Goal: Navigation & Orientation: Find specific page/section

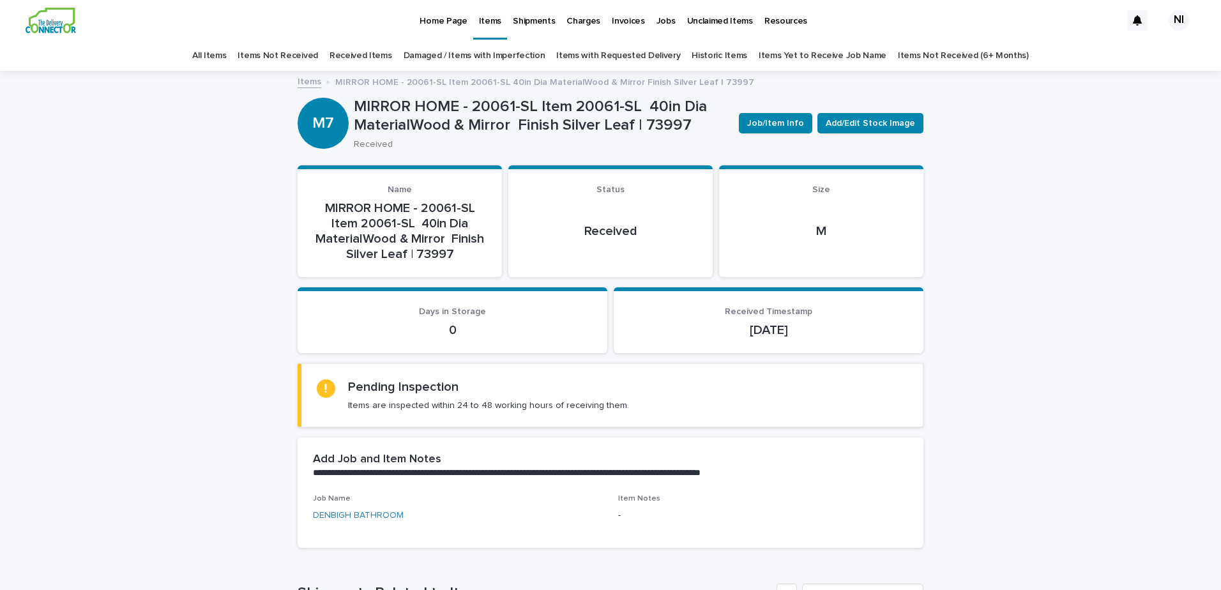
click at [448, 19] on p "Home Page" at bounding box center [442, 13] width 47 height 27
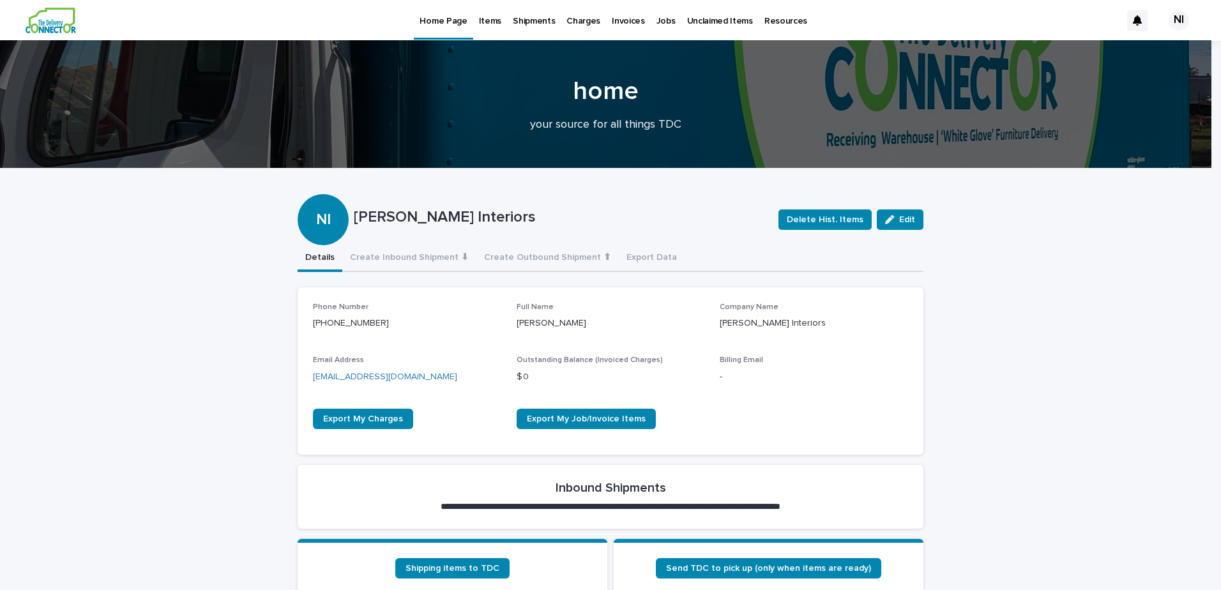
click at [488, 23] on p "Items" at bounding box center [490, 13] width 22 height 27
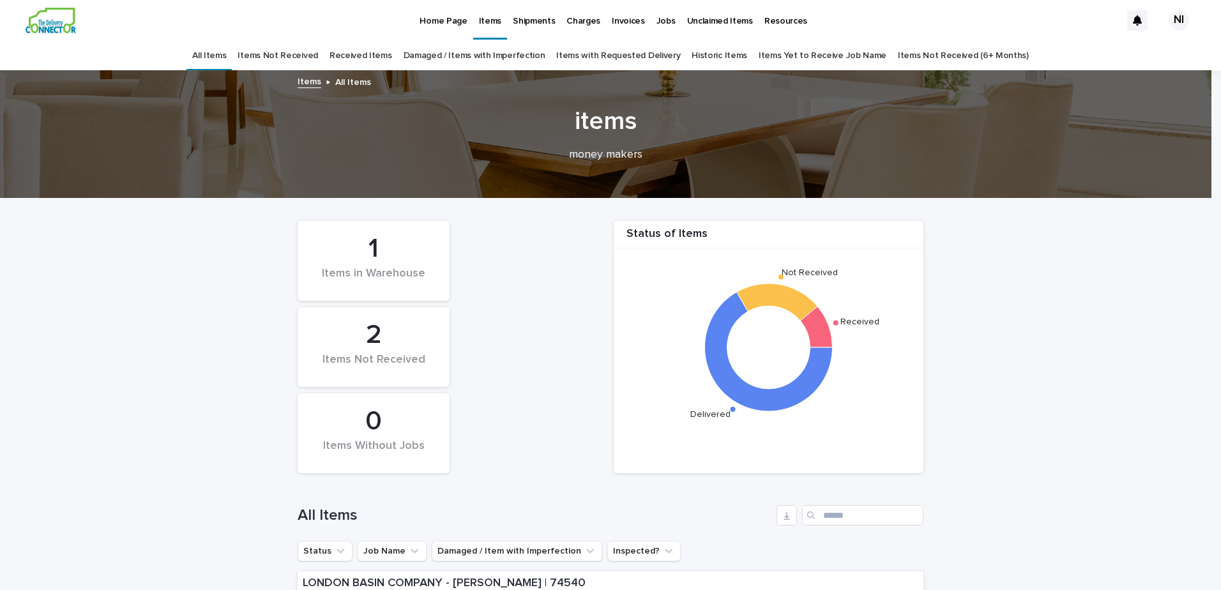
click at [538, 22] on p "Shipments" at bounding box center [534, 13] width 42 height 27
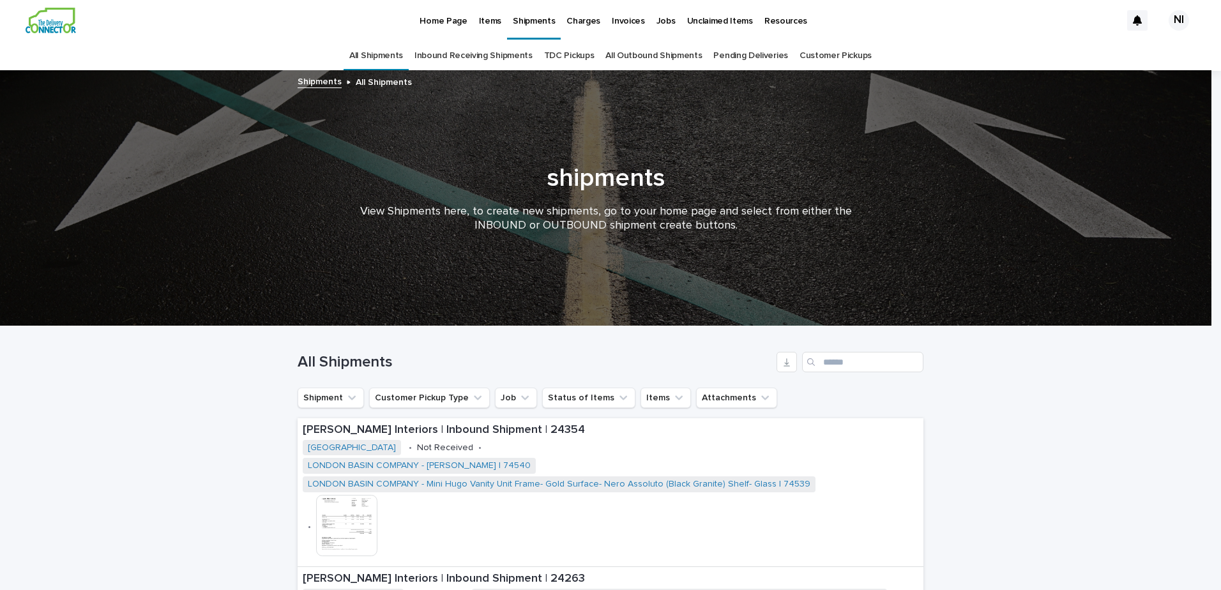
click at [631, 54] on link "All Outbound Shipments" at bounding box center [653, 56] width 96 height 30
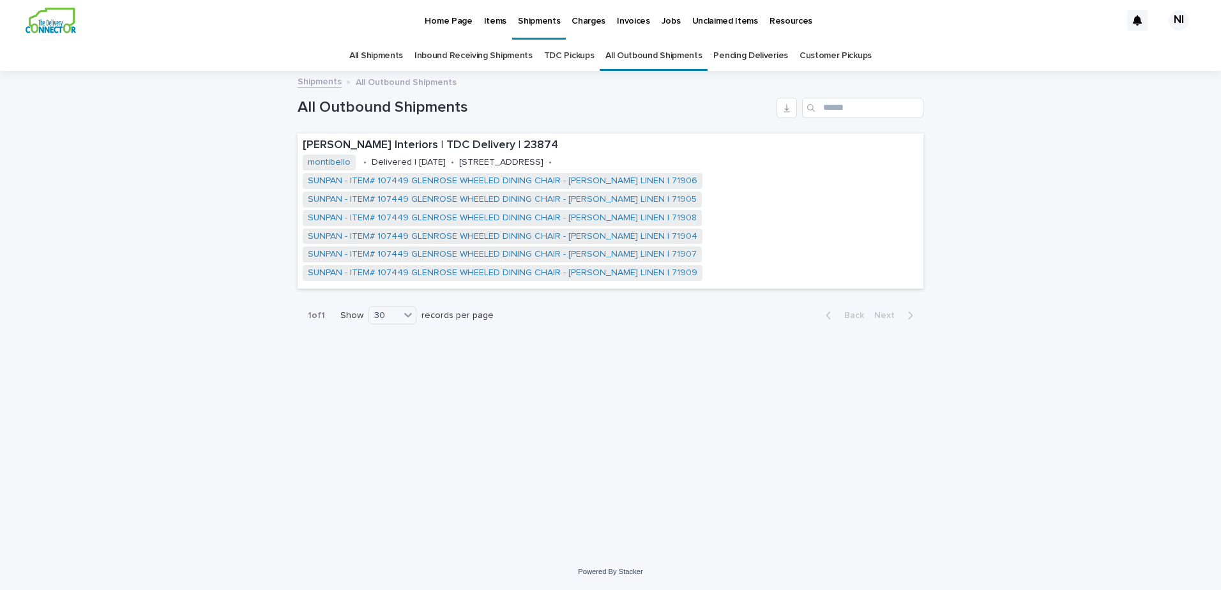
click at [742, 56] on link "Pending Deliveries" at bounding box center [750, 56] width 74 height 30
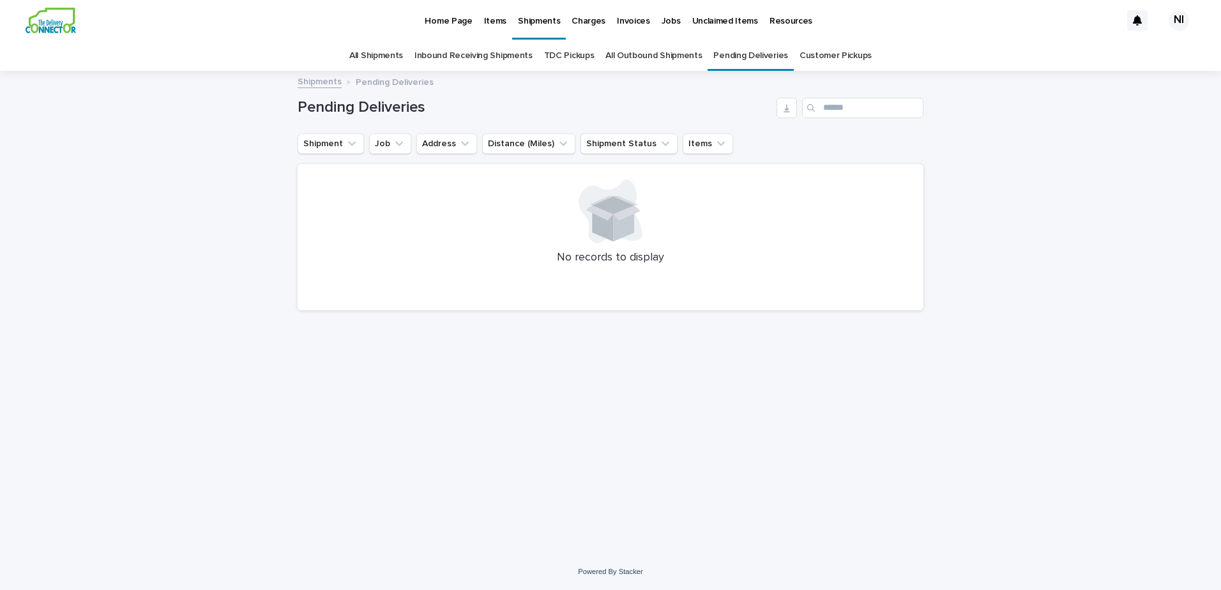
click at [388, 50] on link "All Shipments" at bounding box center [376, 56] width 54 height 30
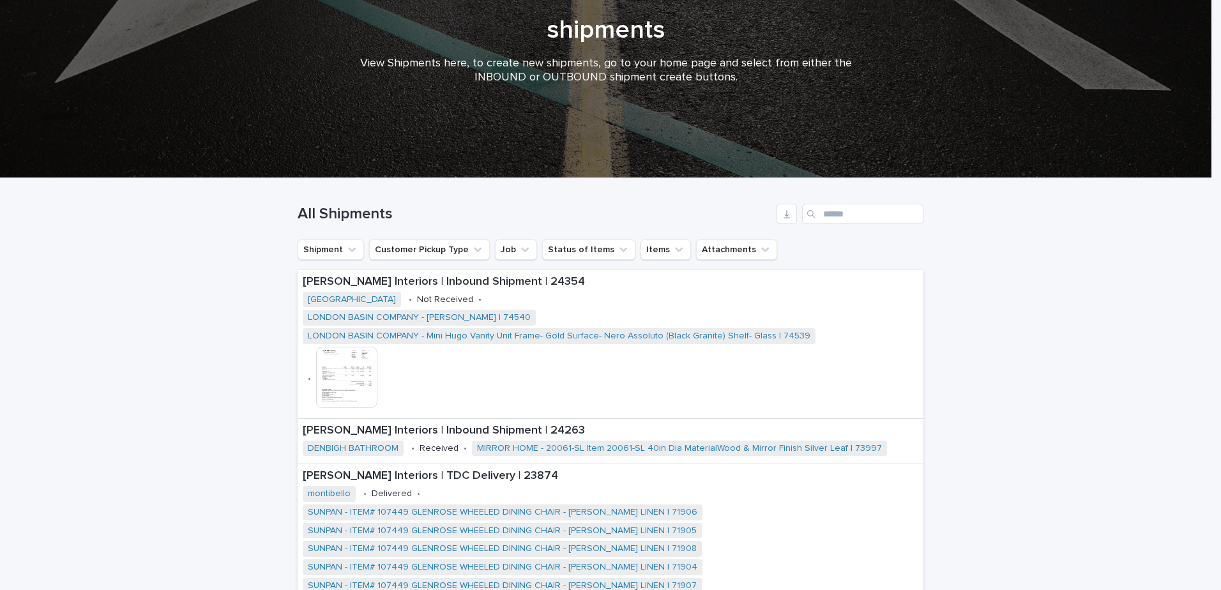
scroll to position [192, 0]
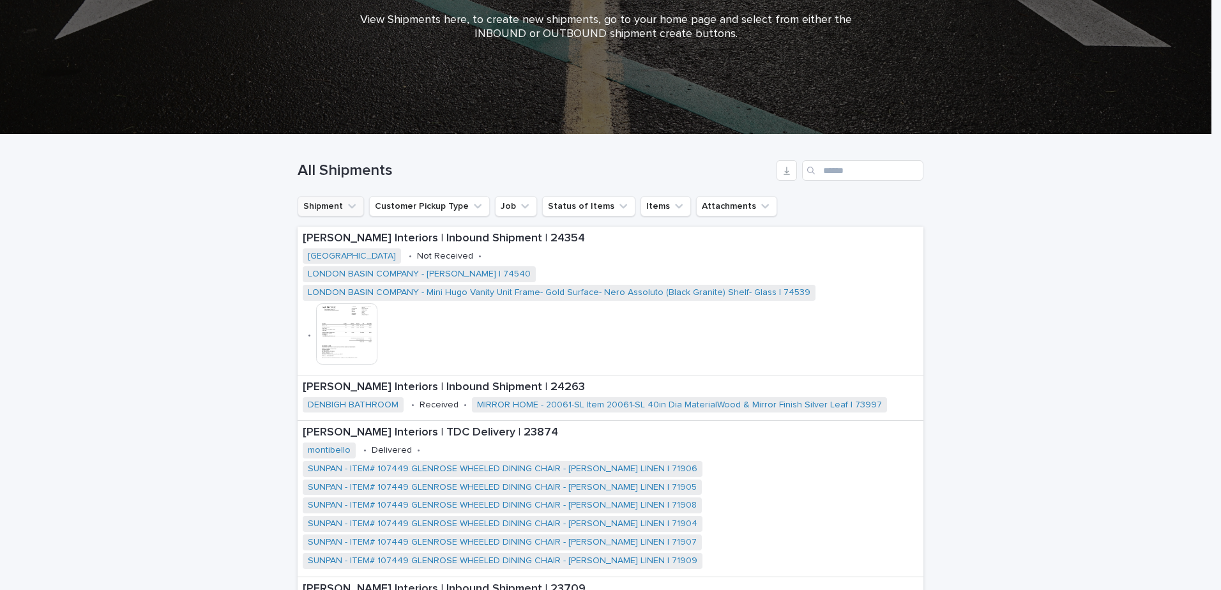
click at [349, 203] on icon "Shipment" at bounding box center [351, 206] width 13 height 13
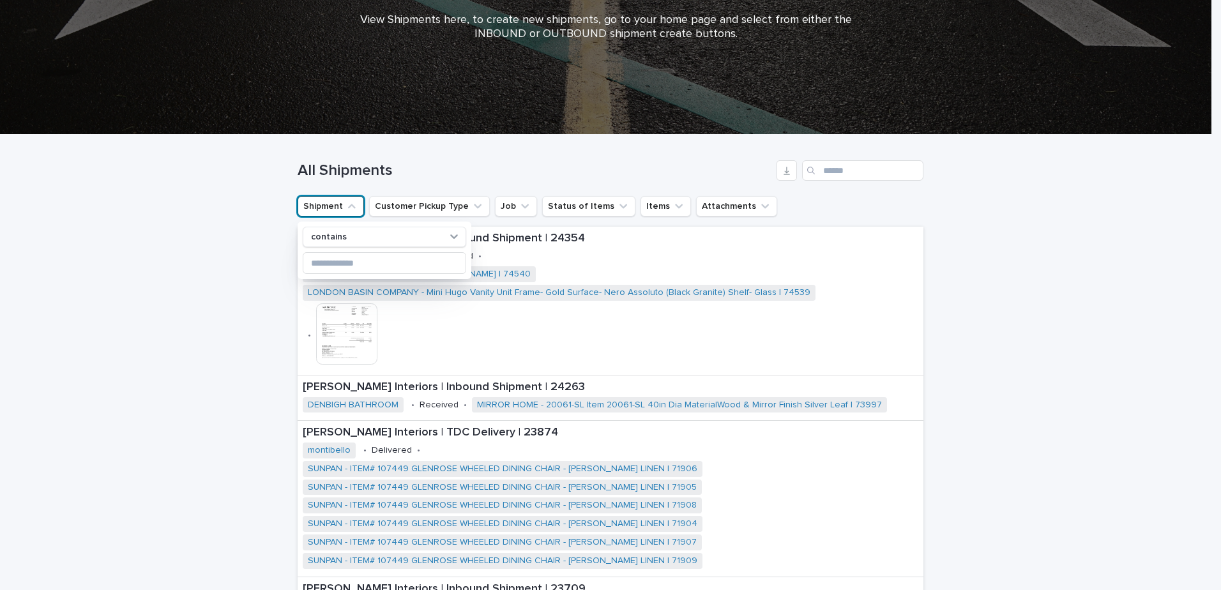
click at [349, 203] on icon "Shipment" at bounding box center [351, 206] width 13 height 13
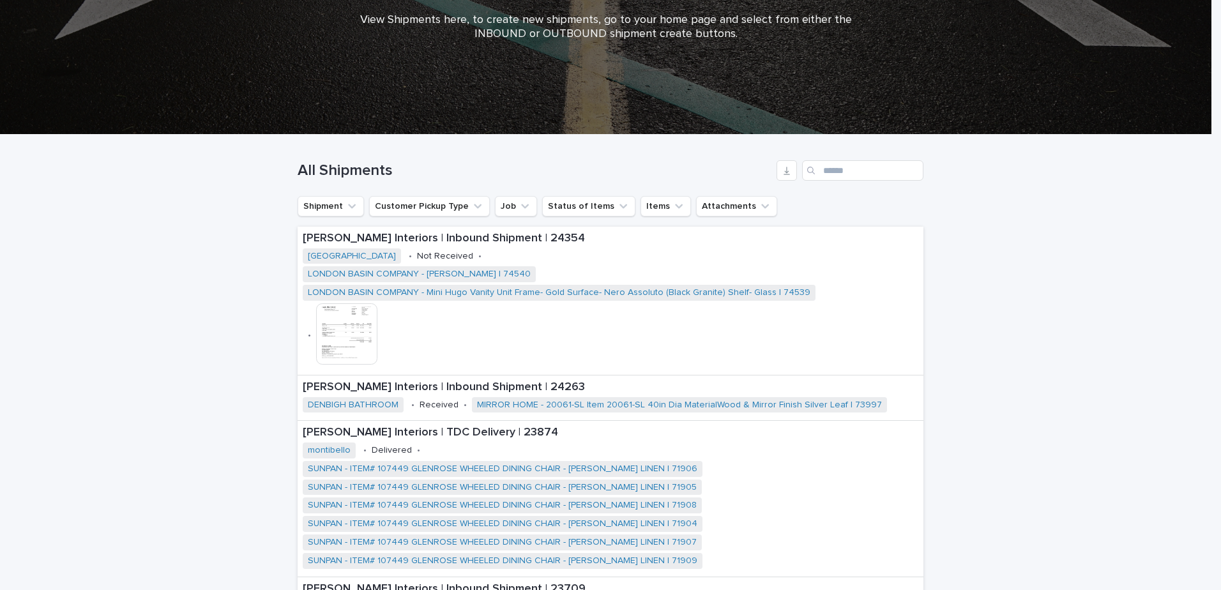
click at [207, 234] on div "Loading... Saving… Loading... Saving… All Shipments Shipment Customer Pickup Ty…" at bounding box center [610, 487] width 1221 height 704
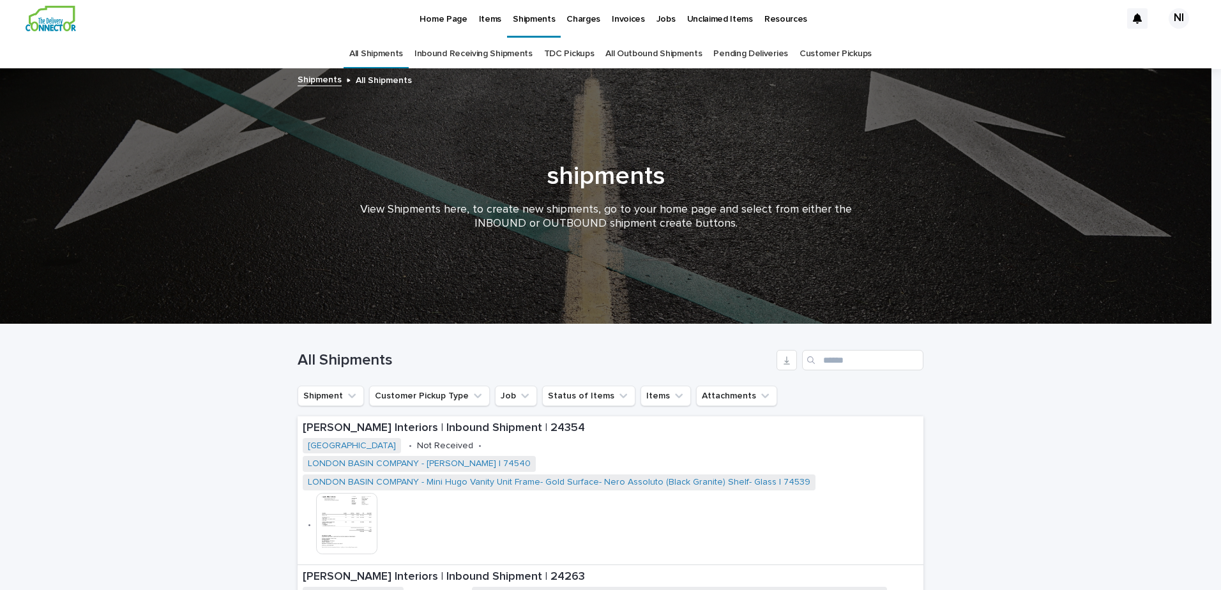
scroll to position [0, 0]
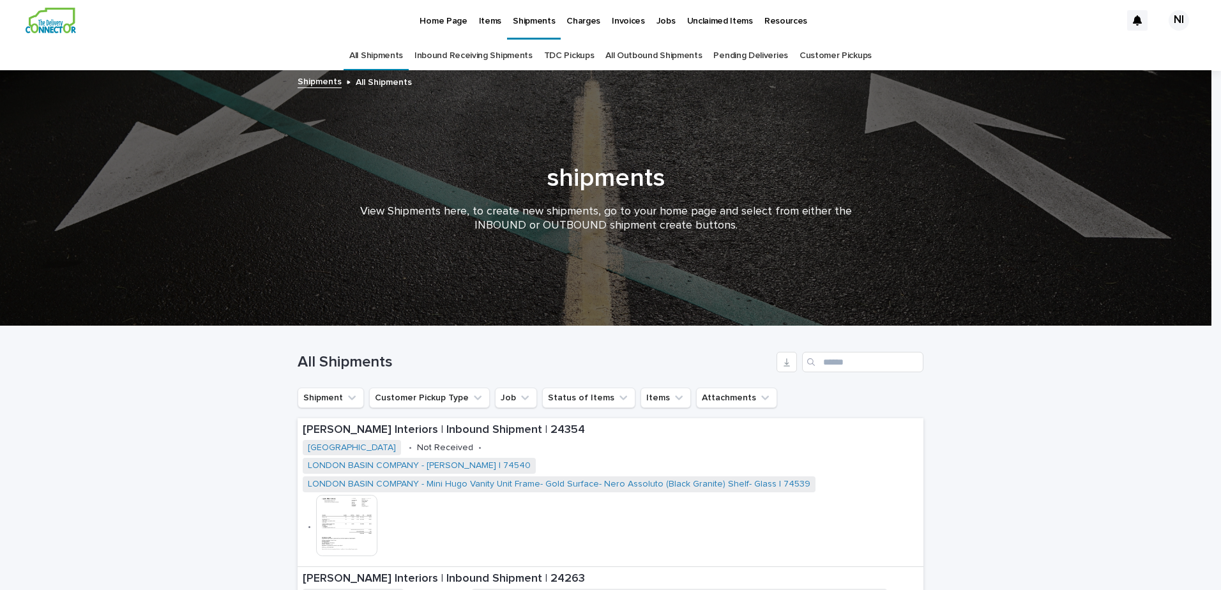
click at [448, 59] on link "Inbound Receiving Shipments" at bounding box center [473, 56] width 118 height 30
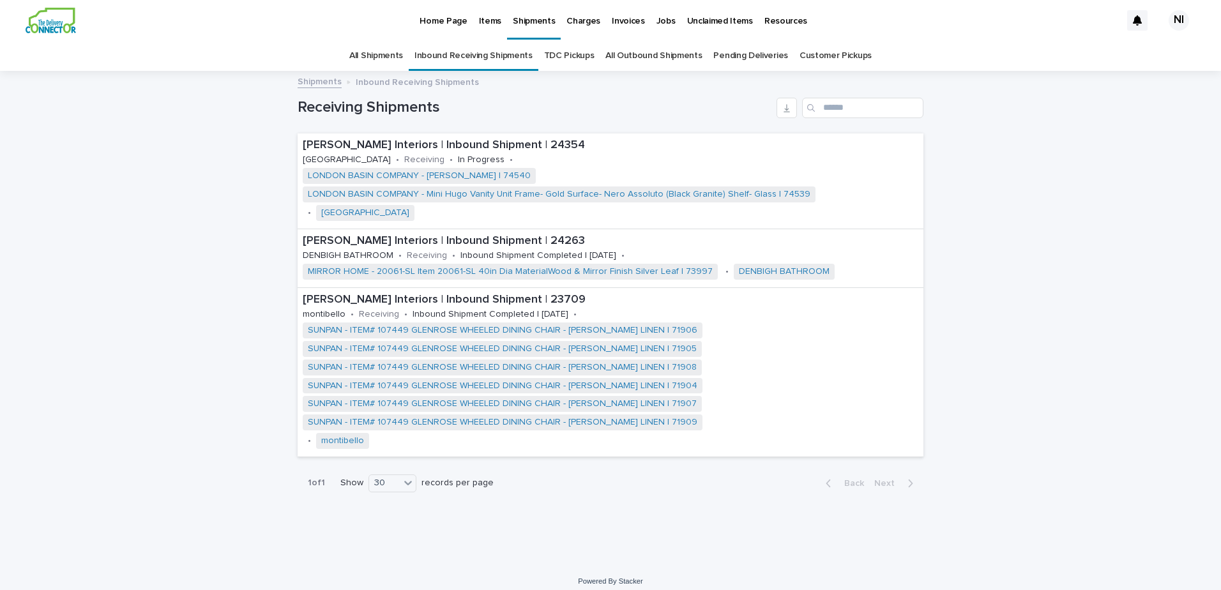
click at [575, 58] on link "TDC Pickups" at bounding box center [569, 56] width 50 height 30
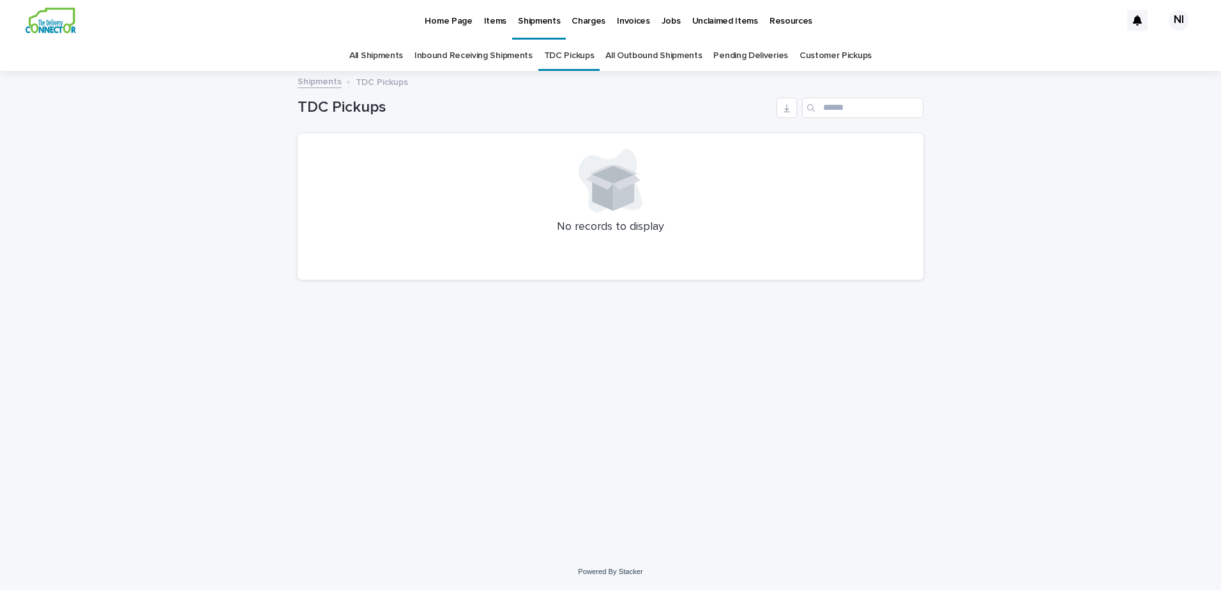
click at [649, 56] on link "All Outbound Shipments" at bounding box center [653, 56] width 96 height 30
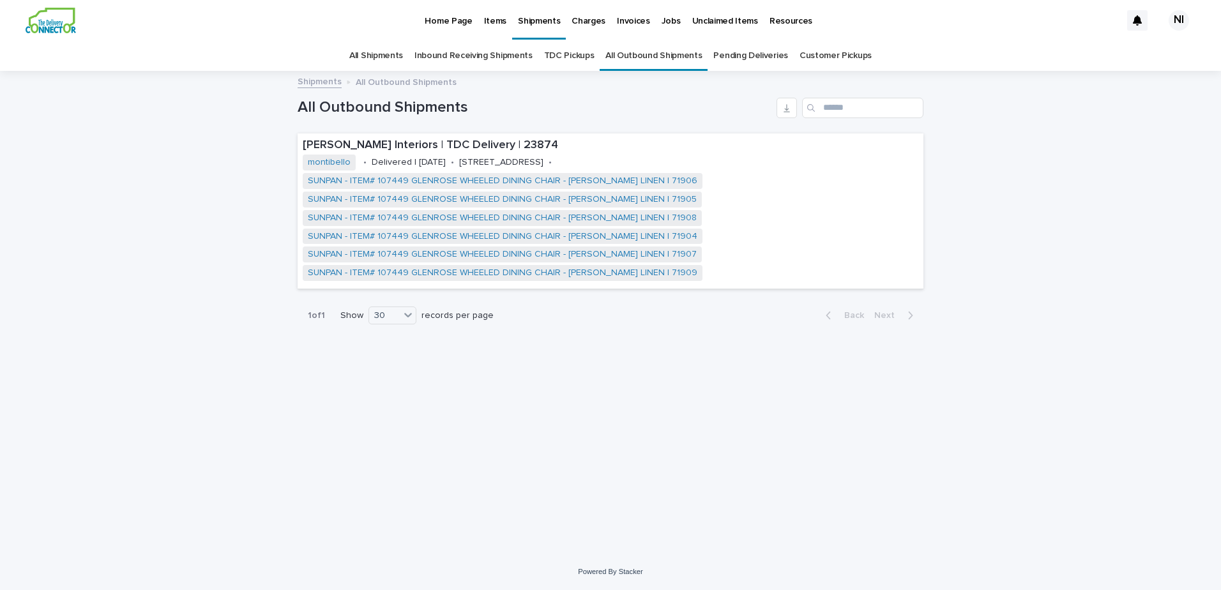
click at [757, 56] on link "Pending Deliveries" at bounding box center [750, 56] width 74 height 30
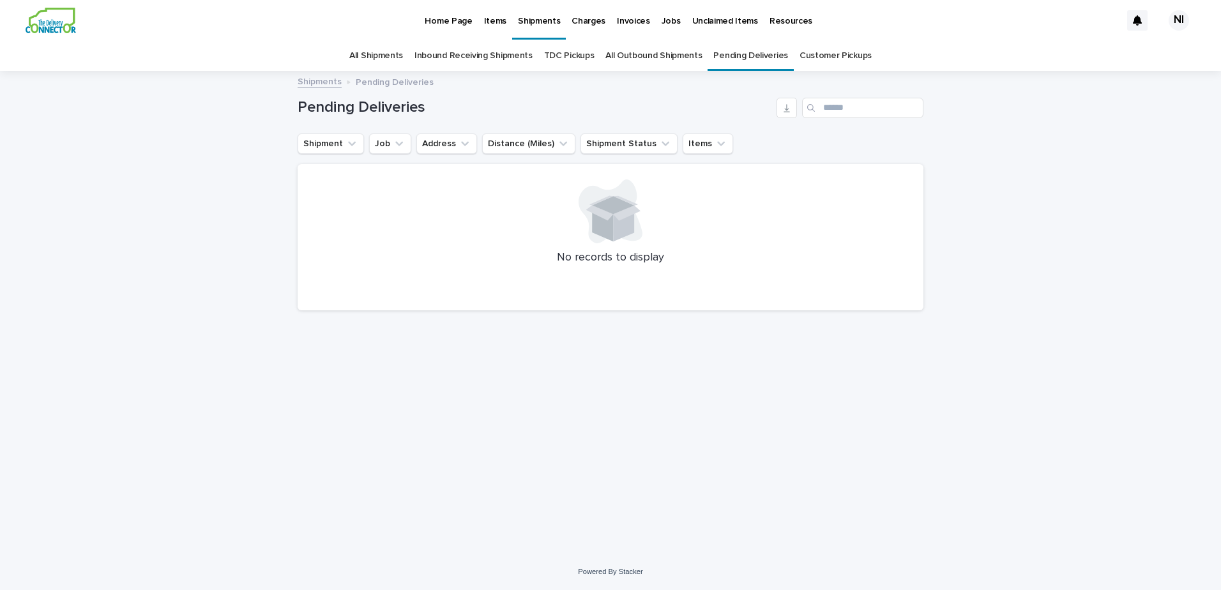
click at [817, 57] on link "Customer Pickups" at bounding box center [835, 56] width 72 height 30
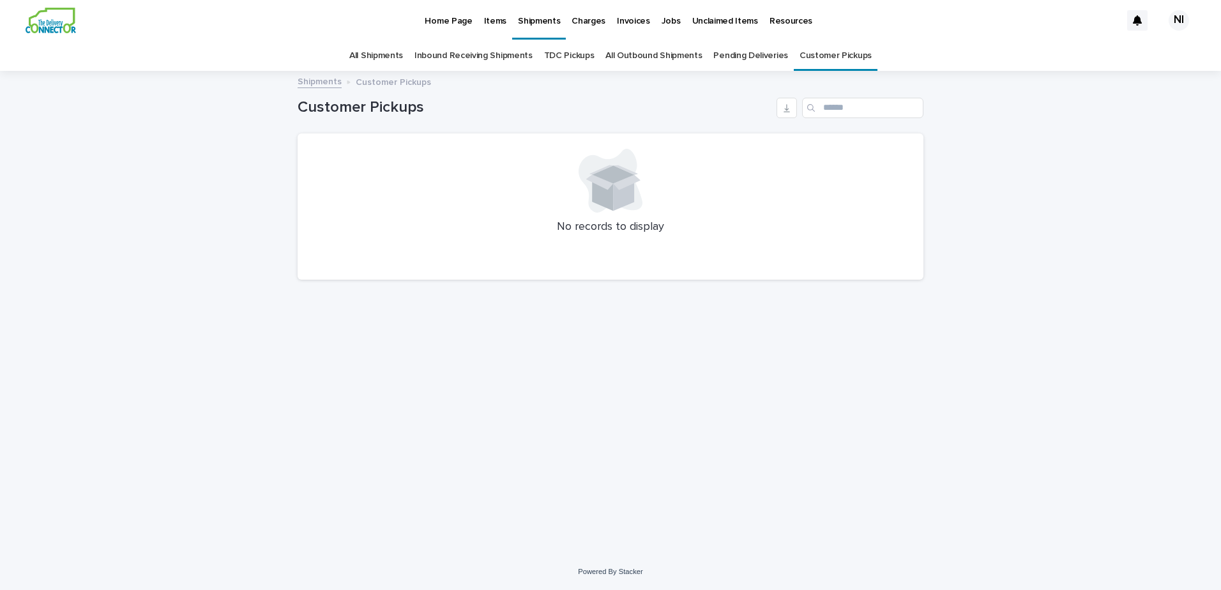
click at [455, 23] on p "Home Page" at bounding box center [448, 13] width 47 height 27
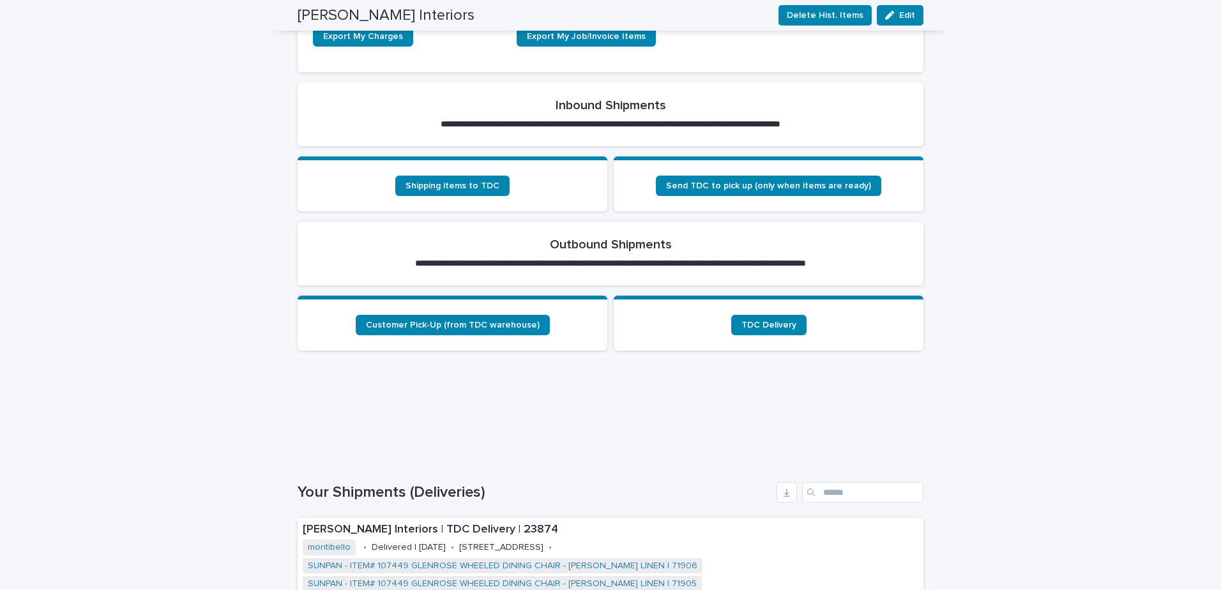
scroll to position [383, 0]
click at [761, 326] on span "TDC Delivery" at bounding box center [768, 324] width 55 height 9
